Goal: Find specific page/section: Find specific page/section

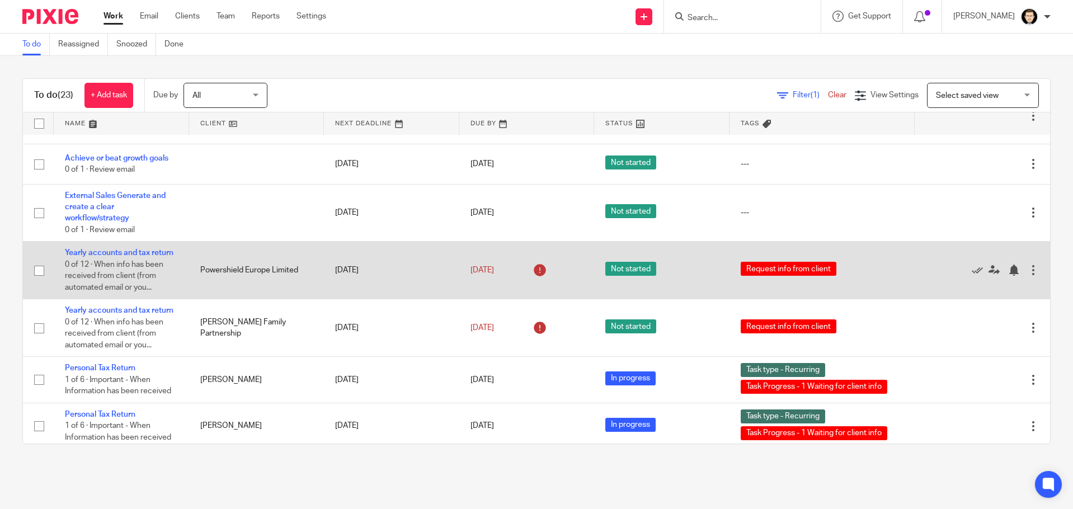
scroll to position [224, 0]
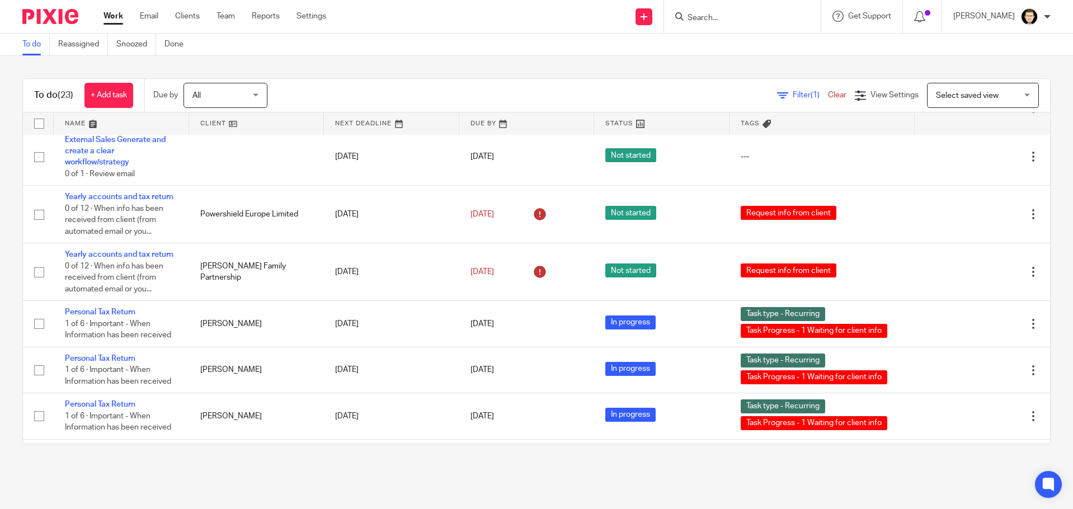
click at [718, 17] on input "Search" at bounding box center [737, 18] width 101 height 10
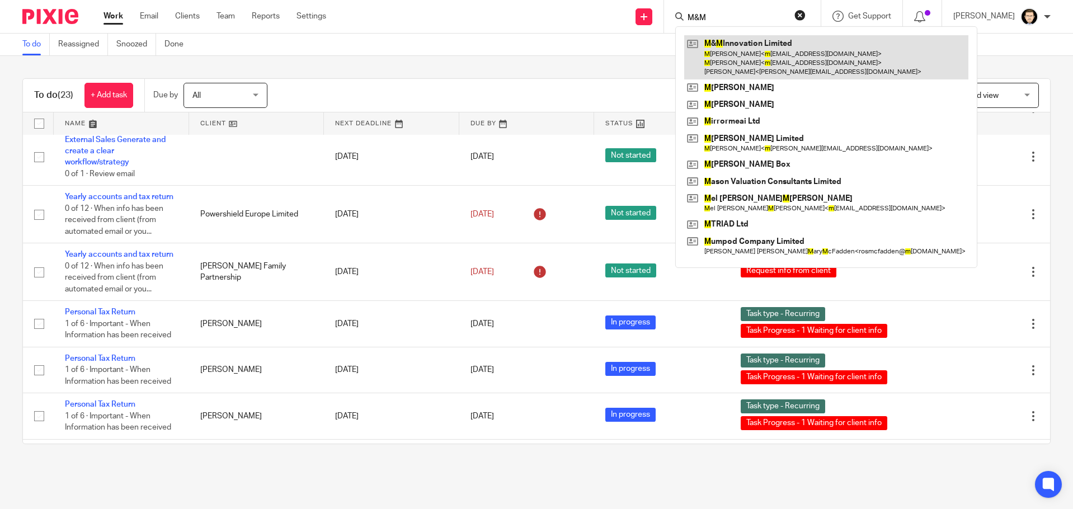
type input "M&M"
click at [738, 51] on link at bounding box center [826, 57] width 284 height 44
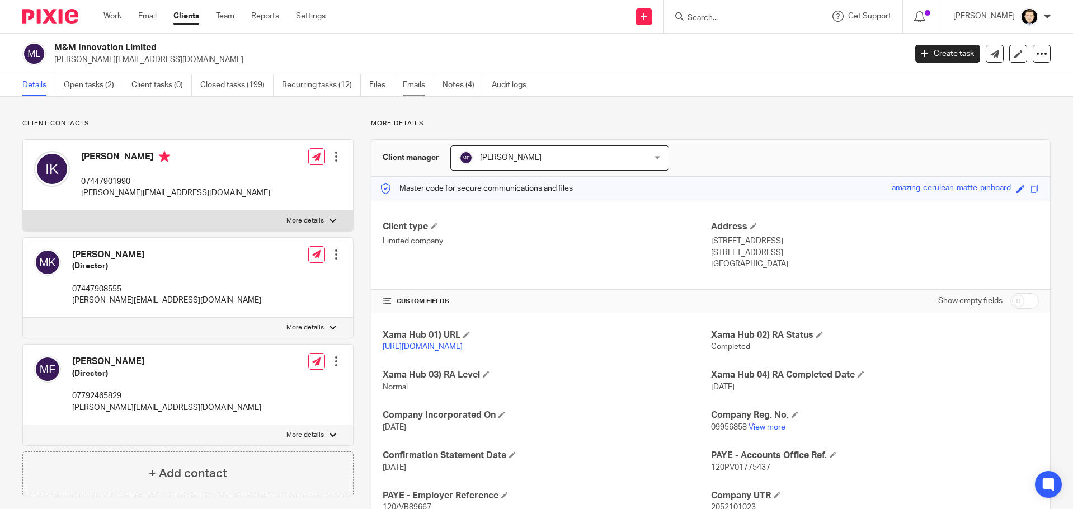
click at [429, 88] on link "Emails" at bounding box center [418, 85] width 31 height 22
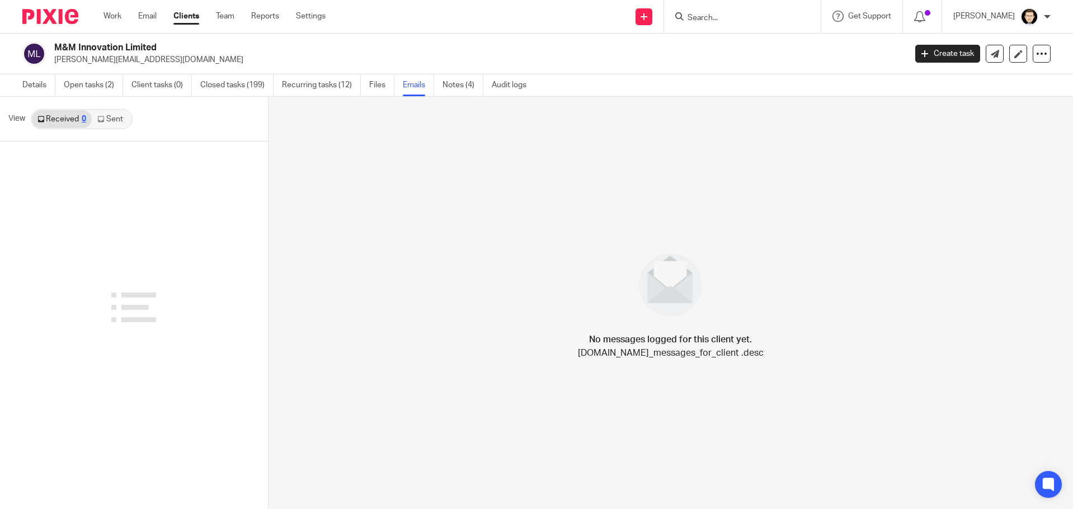
click at [116, 119] on link "Sent" at bounding box center [111, 119] width 39 height 18
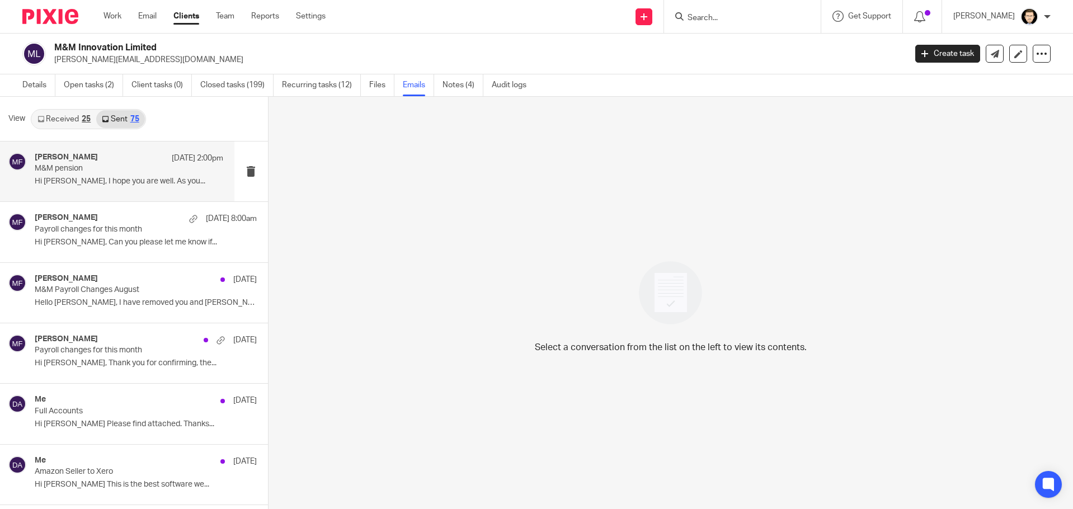
click at [110, 157] on div "Mac Fletcher 23 Sep 2:00pm" at bounding box center [129, 158] width 189 height 11
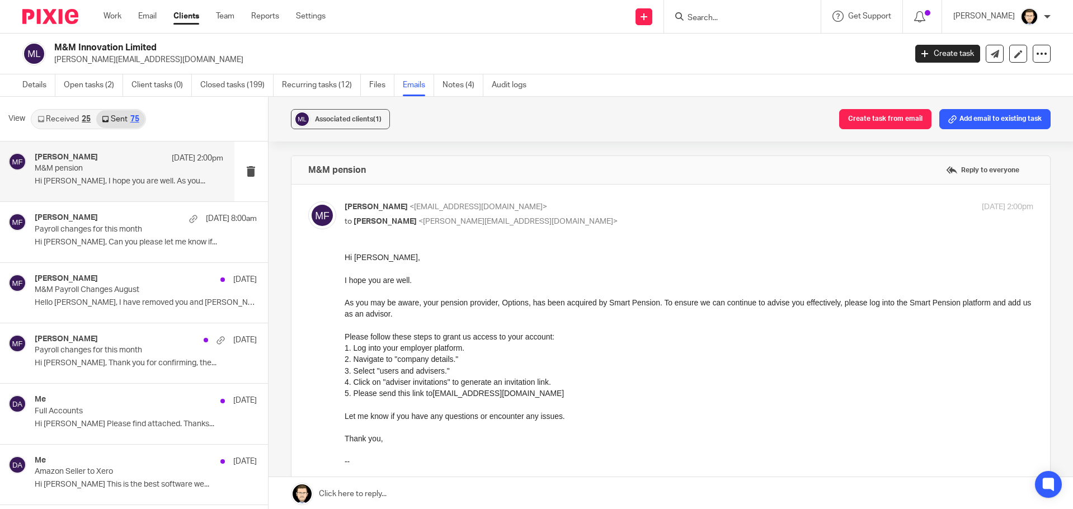
scroll to position [56, 0]
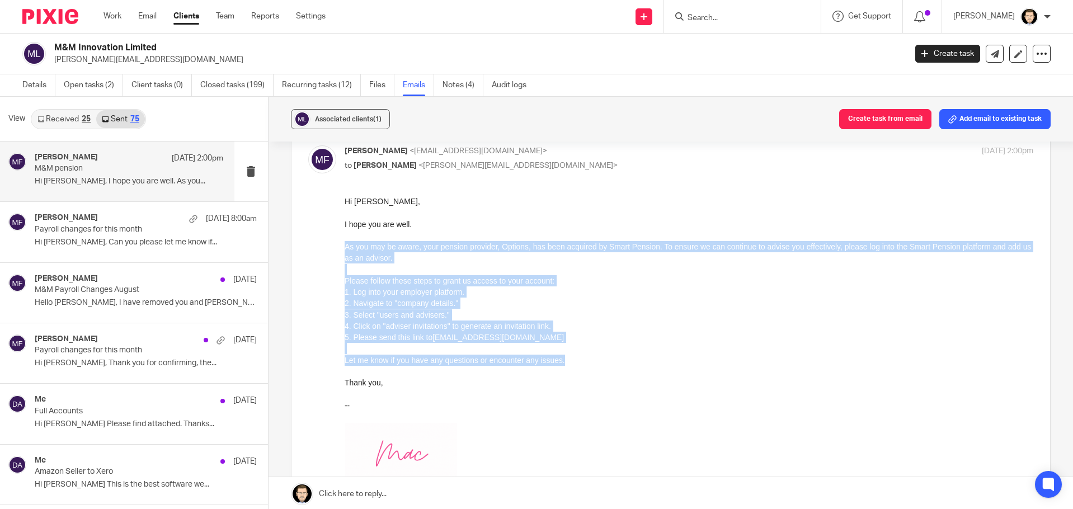
drag, startPoint x: 606, startPoint y: 362, endPoint x: 684, endPoint y: 442, distance: 111.2
click at [344, 246] on html "Hi Iryna, I hope you are well. As you may be aware, your pension provider, Opti…" at bounding box center [689, 437] width 690 height 483
copy div "As you may be aware, your pension provider, Options, has been acquired by Smart…"
